Goal: Find specific page/section: Find specific page/section

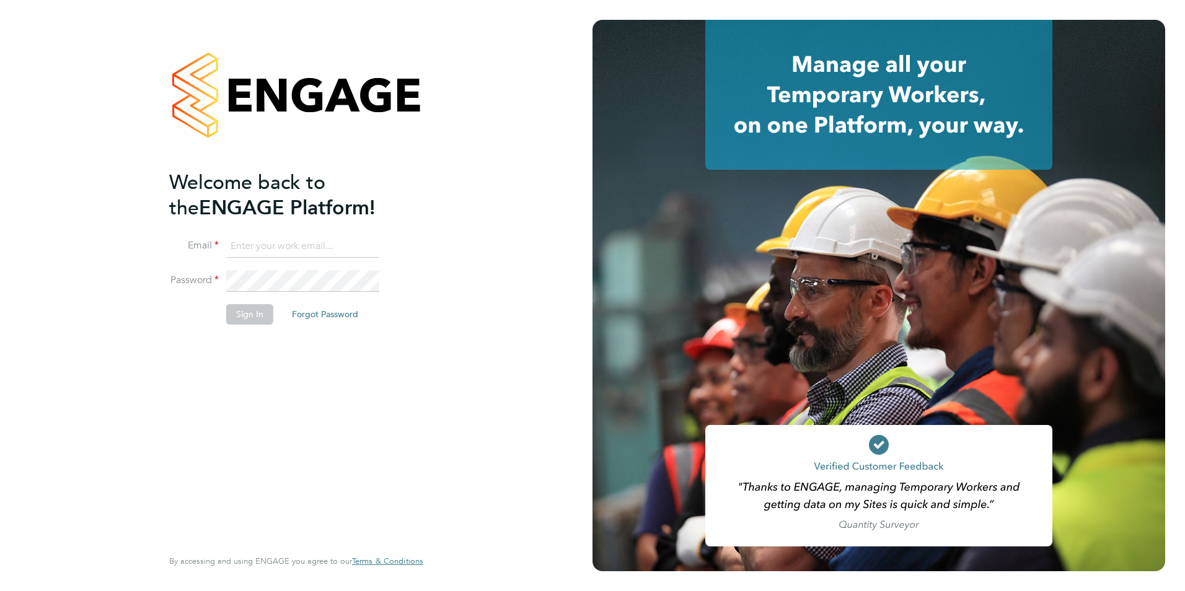
type input "[PERSON_NAME][EMAIL_ADDRESS][PERSON_NAME][DOMAIN_NAME]"
click at [236, 325] on li "Sign In Forgot Password" at bounding box center [290, 320] width 242 height 32
click at [268, 309] on button "Sign In" at bounding box center [249, 314] width 47 height 20
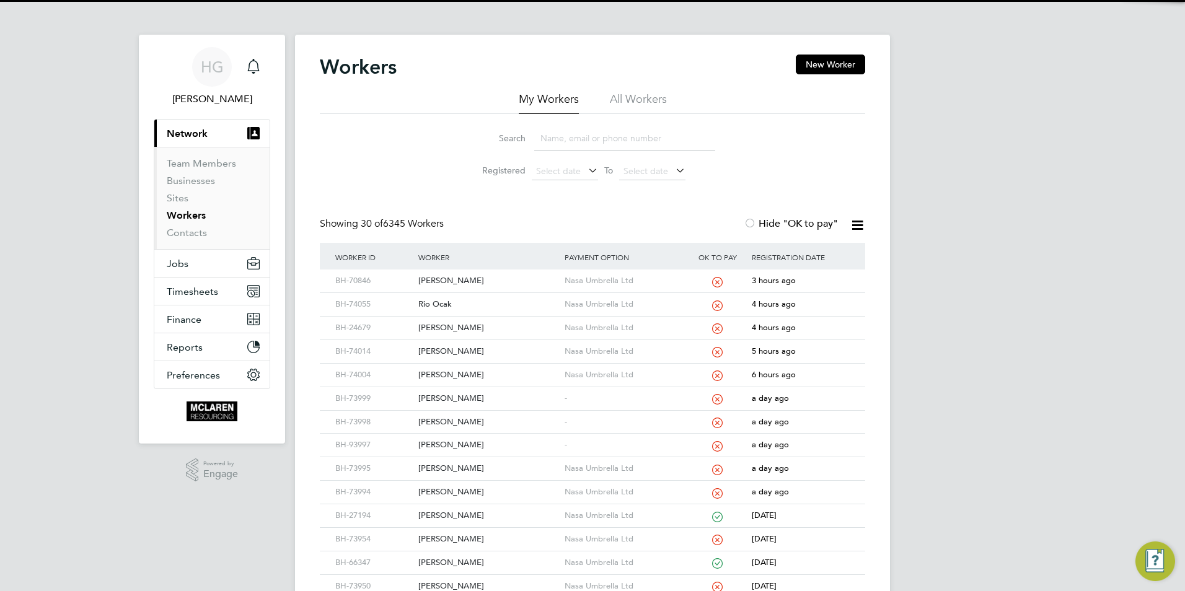
click at [559, 147] on input at bounding box center [624, 138] width 181 height 24
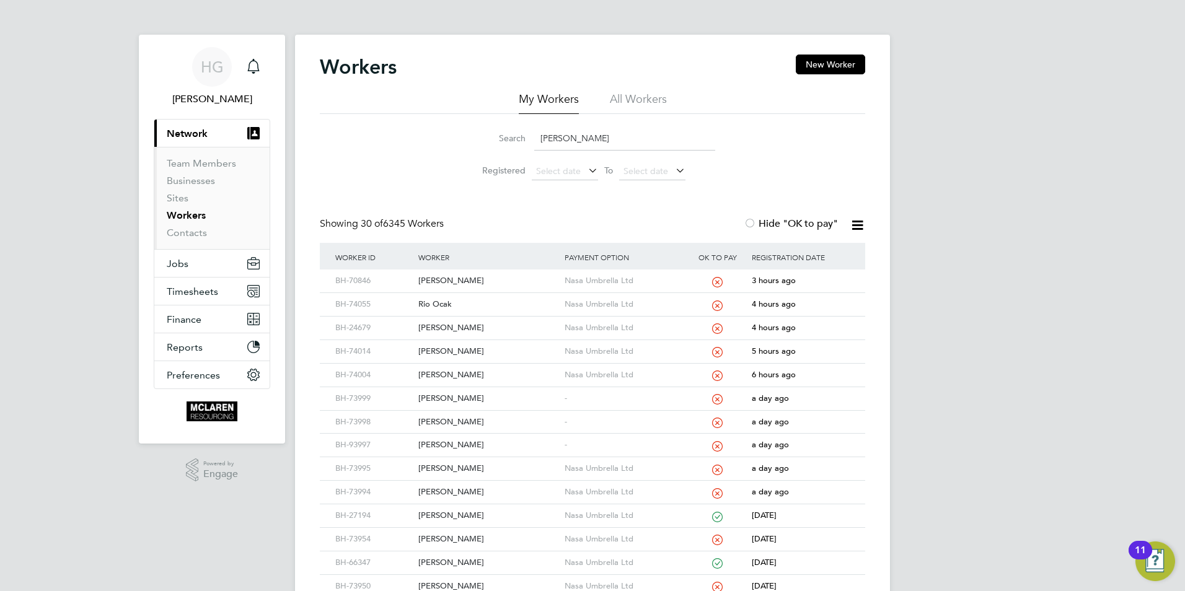
type input "[PERSON_NAME]"
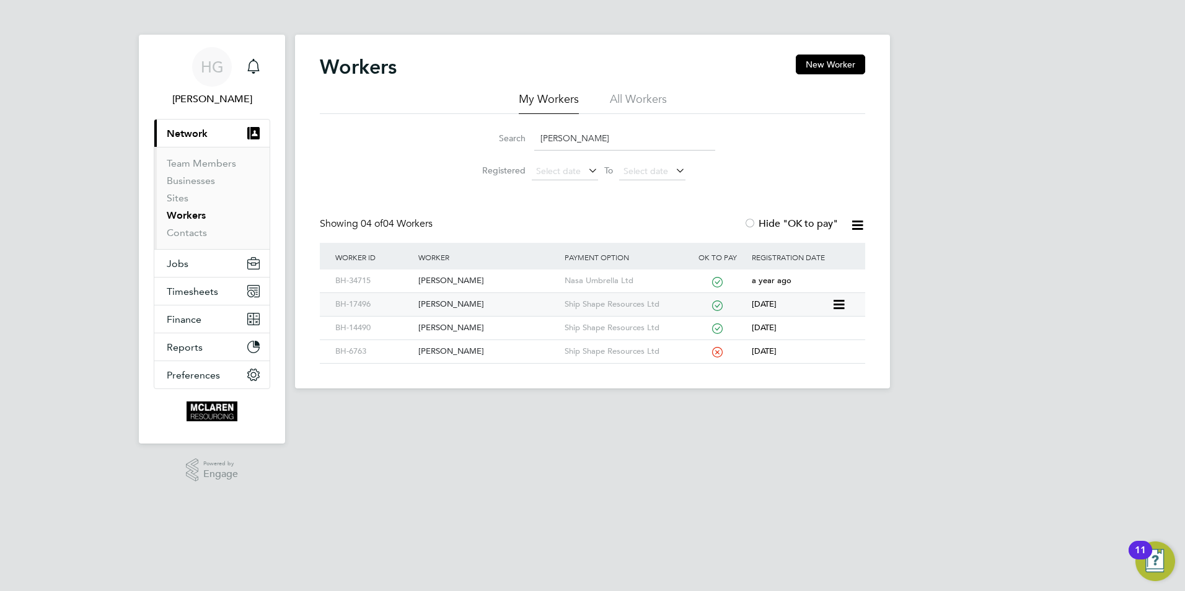
click at [475, 293] on div "[PERSON_NAME]" at bounding box center [488, 304] width 146 height 23
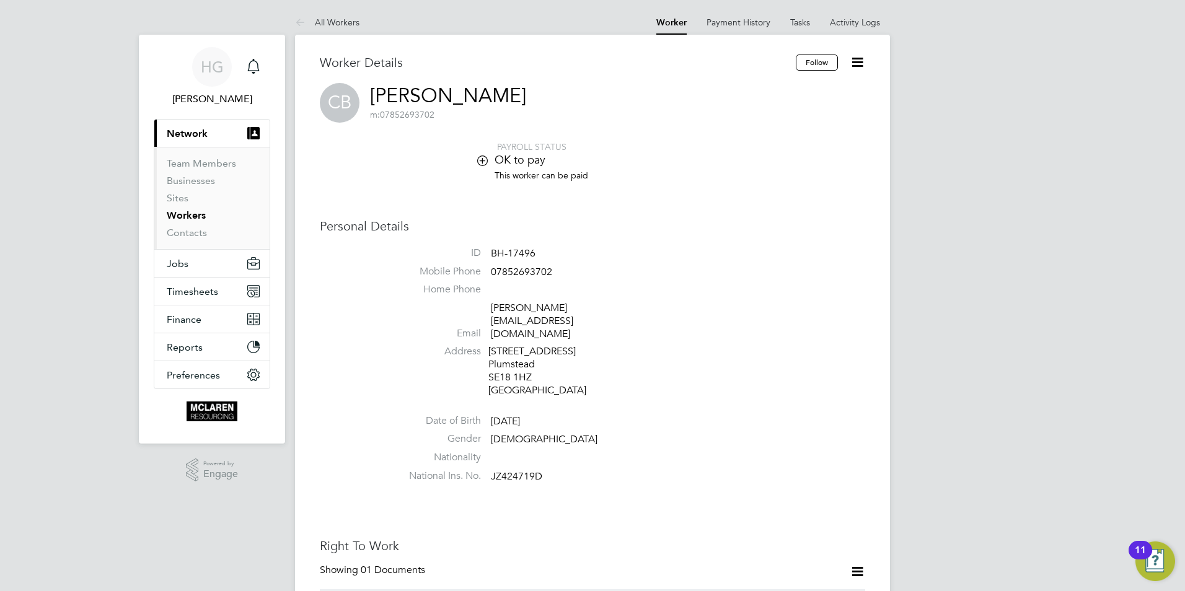
click at [194, 219] on link "Workers" at bounding box center [186, 216] width 39 height 12
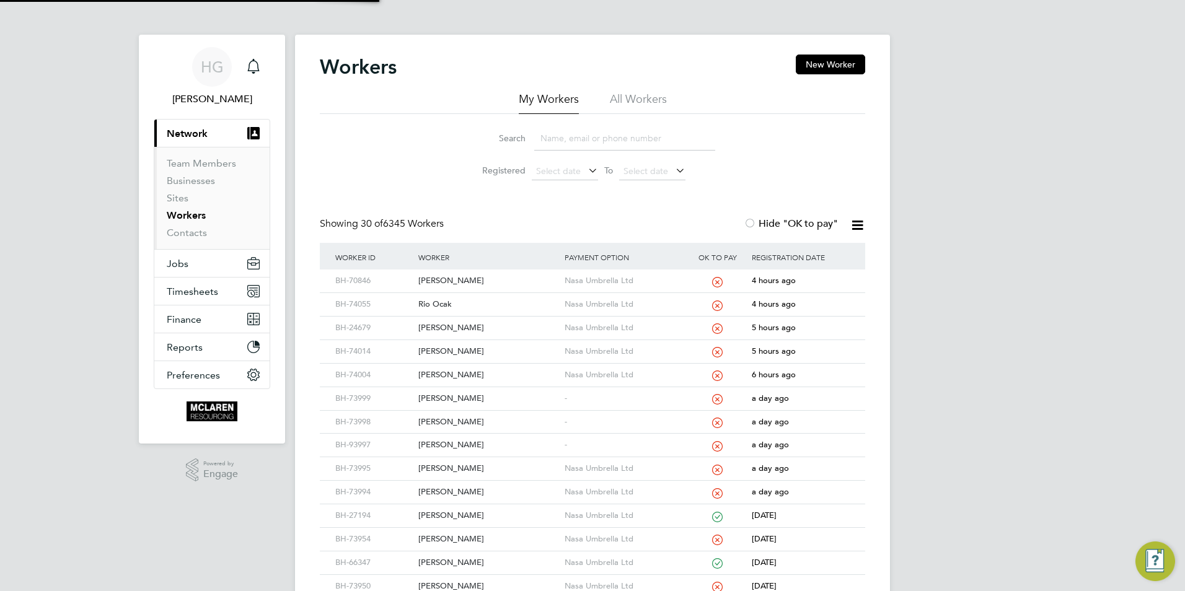
click at [551, 134] on input at bounding box center [624, 138] width 181 height 24
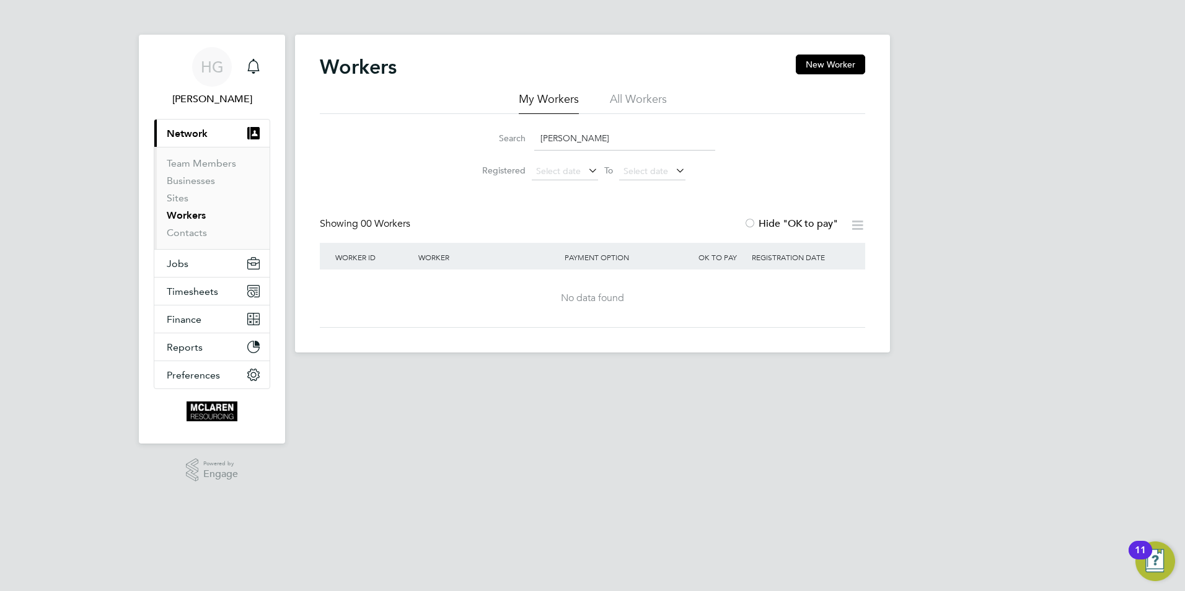
type input "lewis gunner"
